Goal: Find specific page/section: Find specific page/section

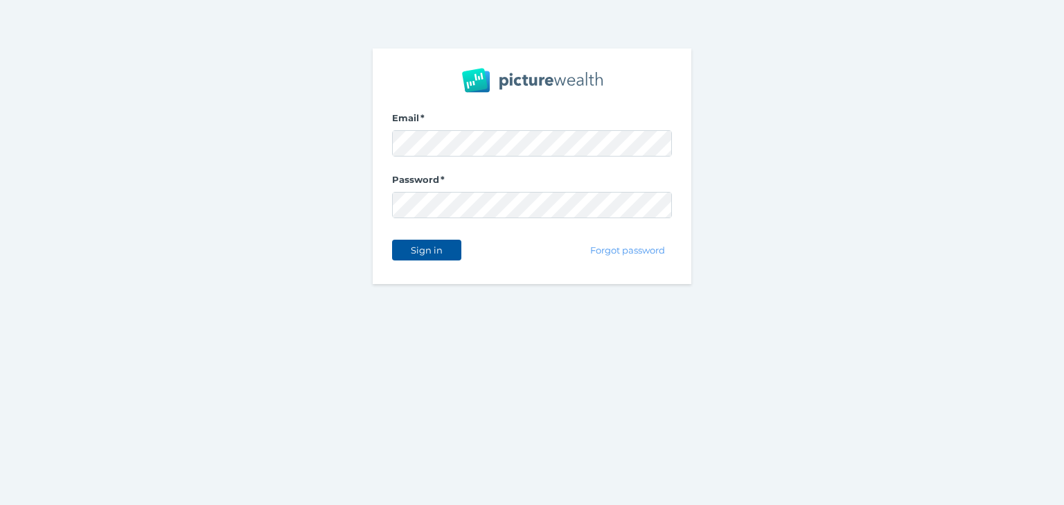
click at [438, 249] on span "Sign in" at bounding box center [427, 250] width 44 height 11
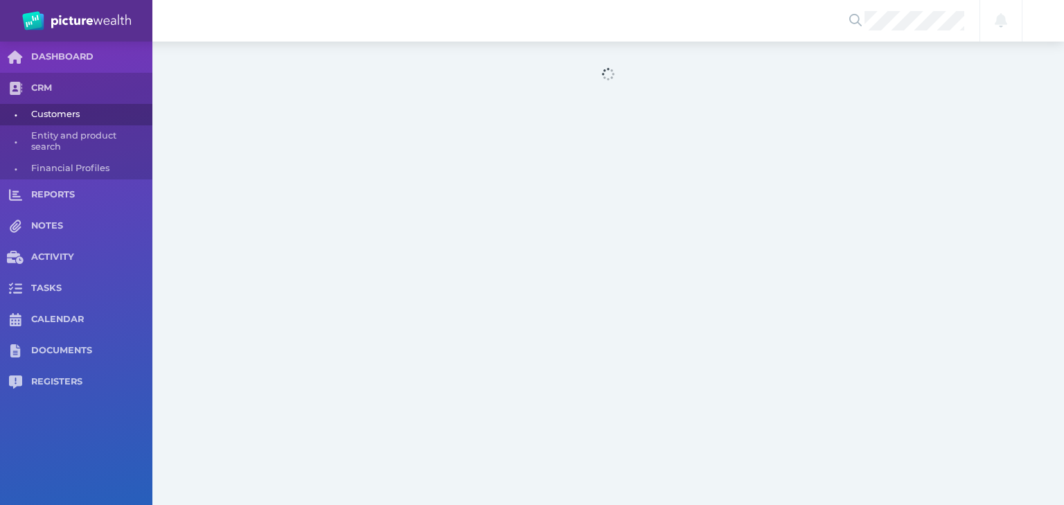
select select "25"
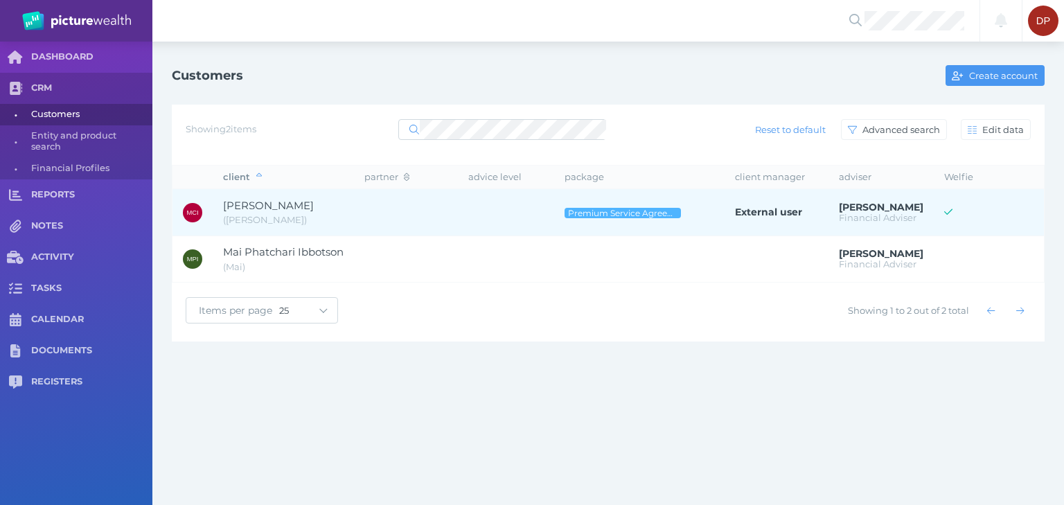
click at [309, 205] on span "[PERSON_NAME]" at bounding box center [268, 205] width 91 height 13
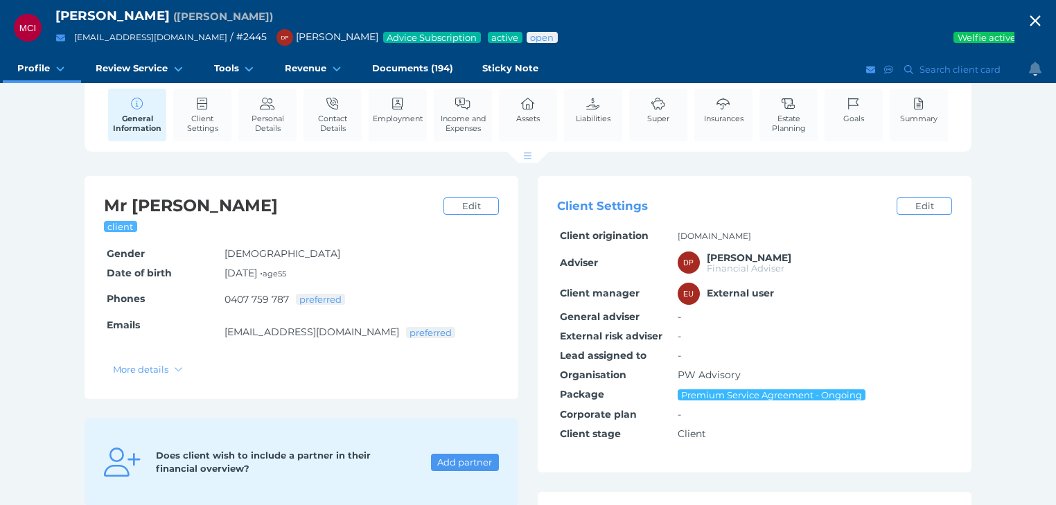
scroll to position [55, 0]
click at [780, 119] on span "Estate Planning" at bounding box center [788, 123] width 51 height 19
